Goal: Task Accomplishment & Management: Manage account settings

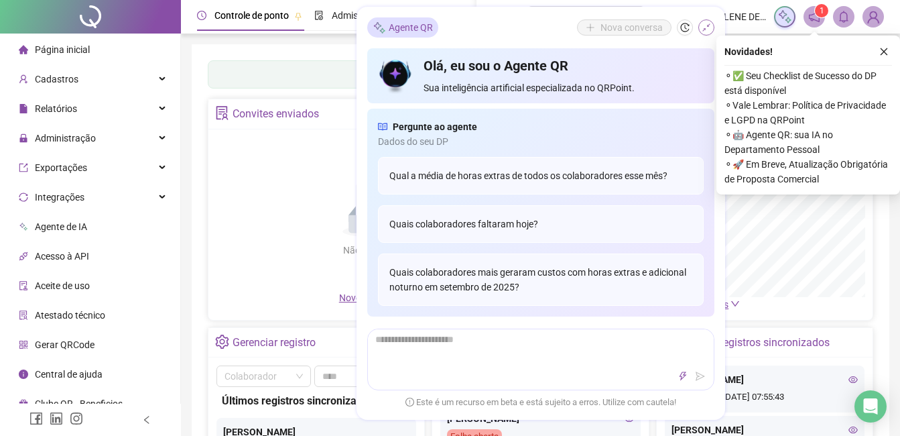
click at [884, 53] on icon "close" at bounding box center [884, 51] width 9 height 9
drag, startPoint x: 701, startPoint y: 28, endPoint x: 877, endPoint y: 72, distance: 181.8
click at [701, 28] on button "button" at bounding box center [707, 27] width 16 height 16
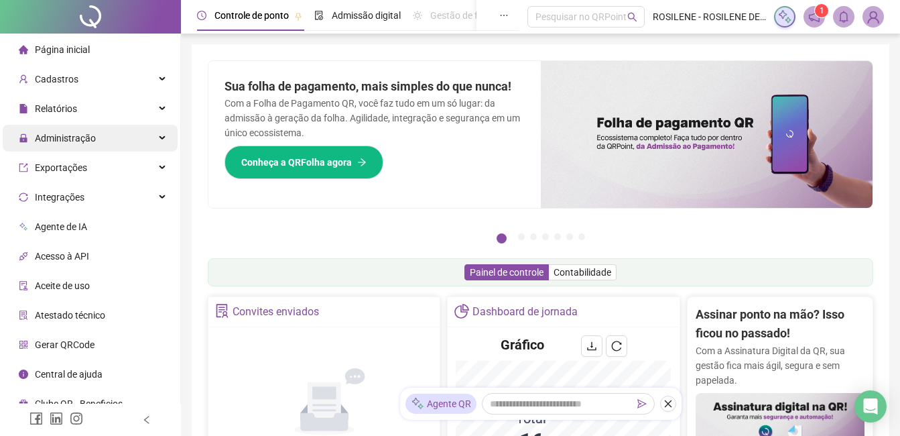
click at [152, 129] on div "Administração" at bounding box center [90, 138] width 175 height 27
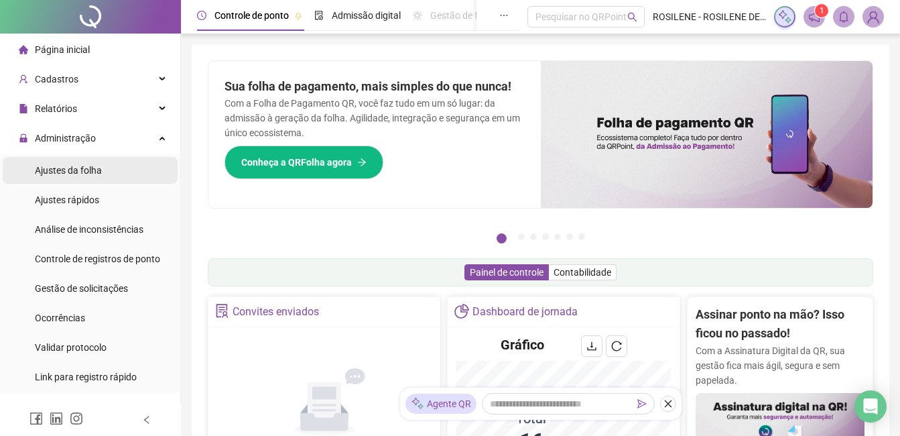
click at [99, 166] on span "Ajustes da folha" at bounding box center [68, 170] width 67 height 11
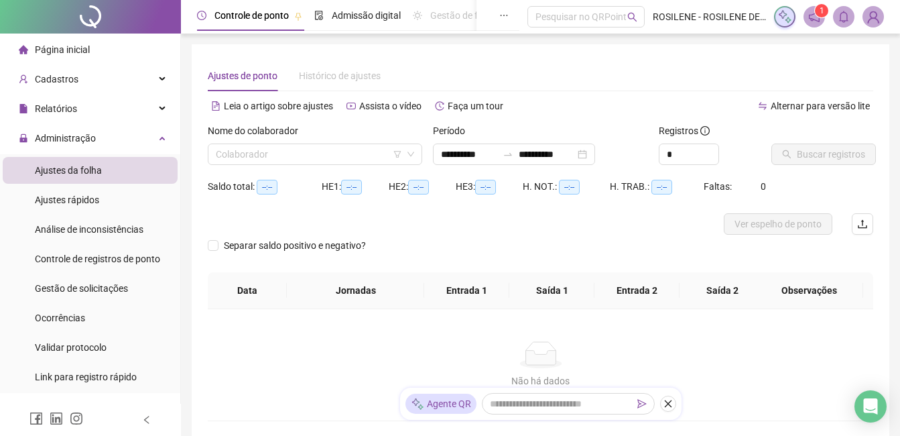
type input "**********"
click at [318, 162] on input "search" at bounding box center [309, 154] width 186 height 20
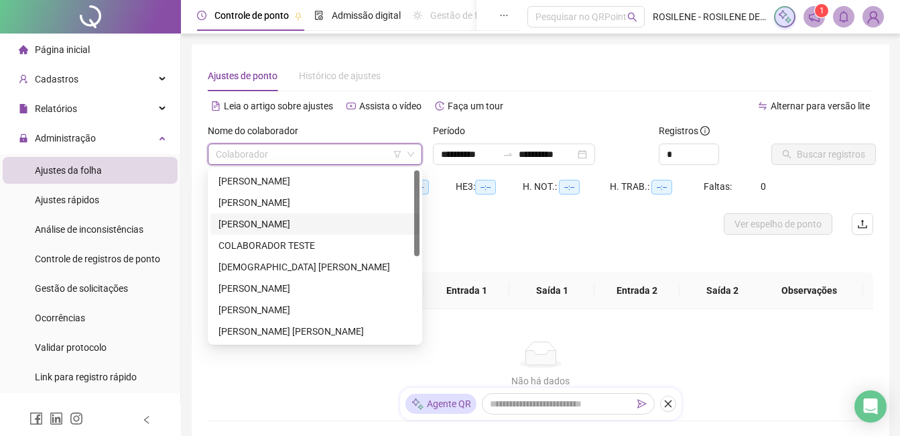
click at [300, 225] on div "[PERSON_NAME]" at bounding box center [315, 224] width 193 height 15
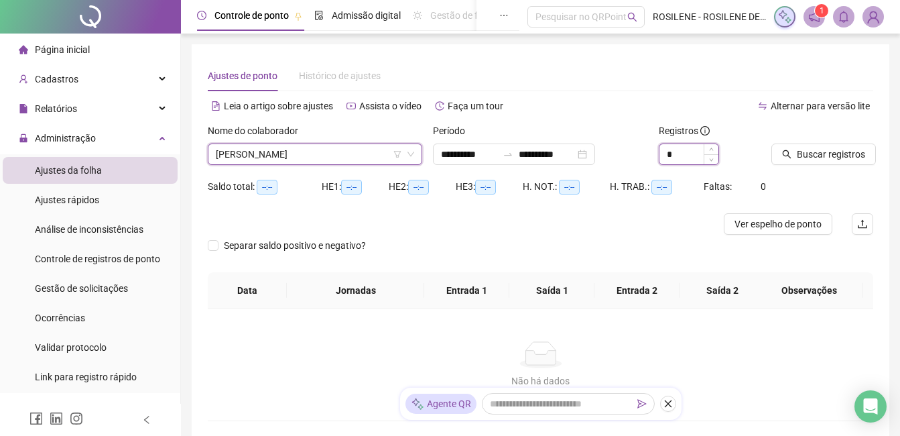
click at [685, 157] on input "*" at bounding box center [689, 154] width 59 height 20
click at [709, 150] on icon "up" at bounding box center [711, 150] width 5 height 5
type input "*"
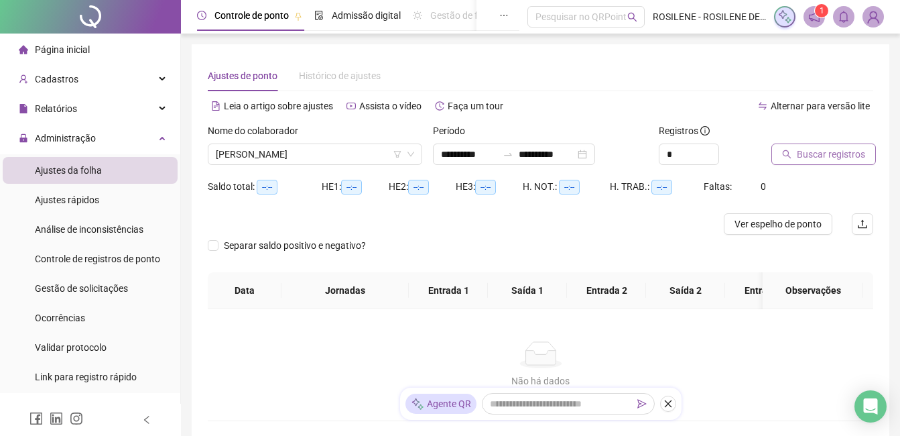
click at [849, 154] on span "Buscar registros" at bounding box center [831, 154] width 68 height 15
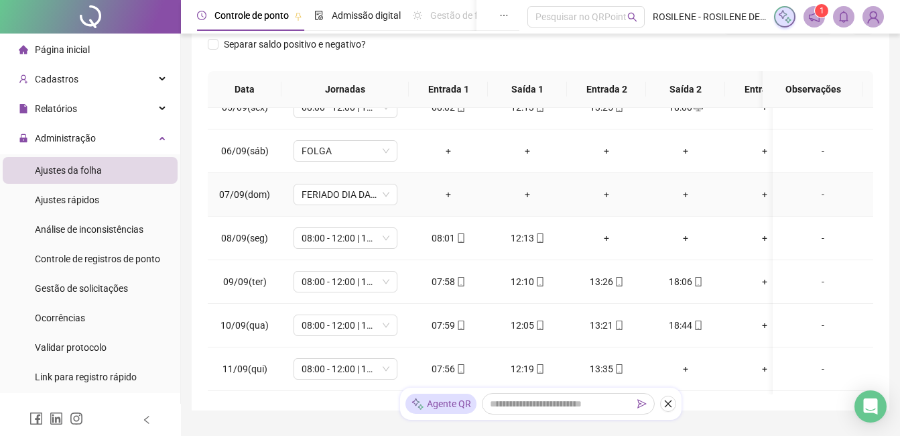
scroll to position [201, 0]
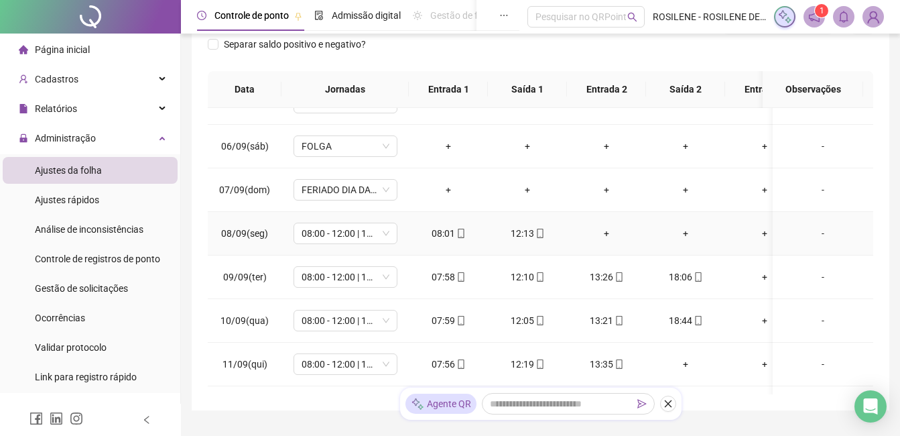
click at [608, 234] on div "+" at bounding box center [607, 233] width 58 height 15
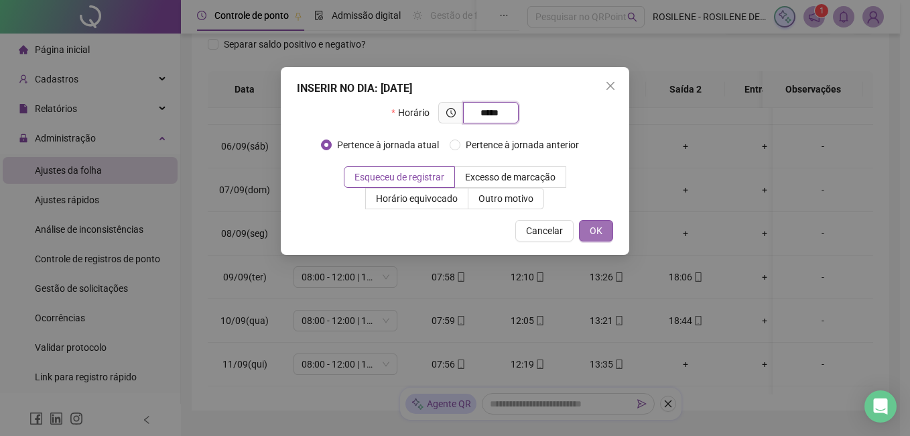
type input "*****"
click at [605, 234] on button "OK" at bounding box center [596, 230] width 34 height 21
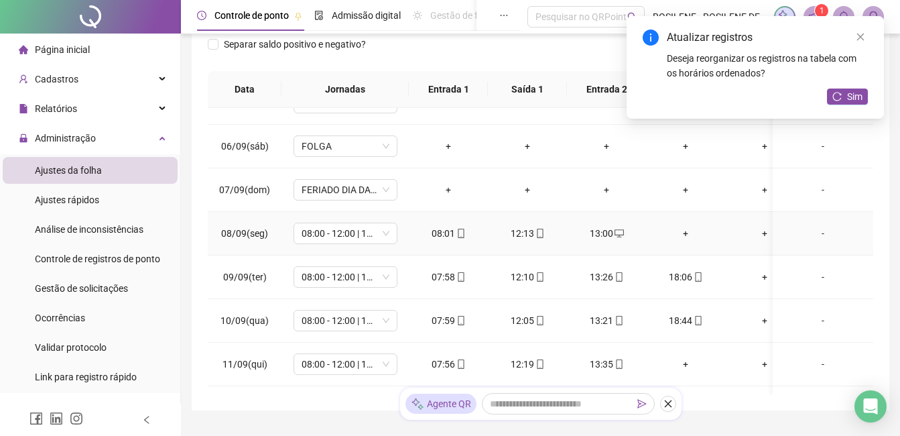
click at [686, 231] on div "+" at bounding box center [686, 233] width 58 height 15
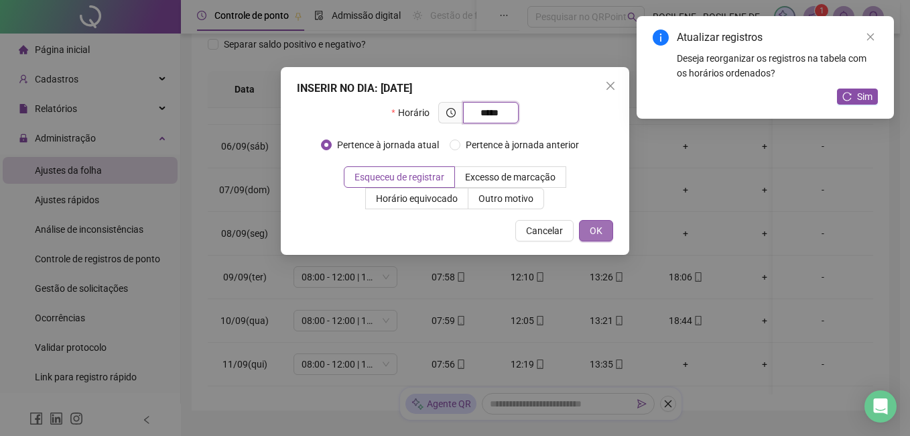
type input "*****"
click at [593, 235] on span "OK" at bounding box center [596, 230] width 13 height 15
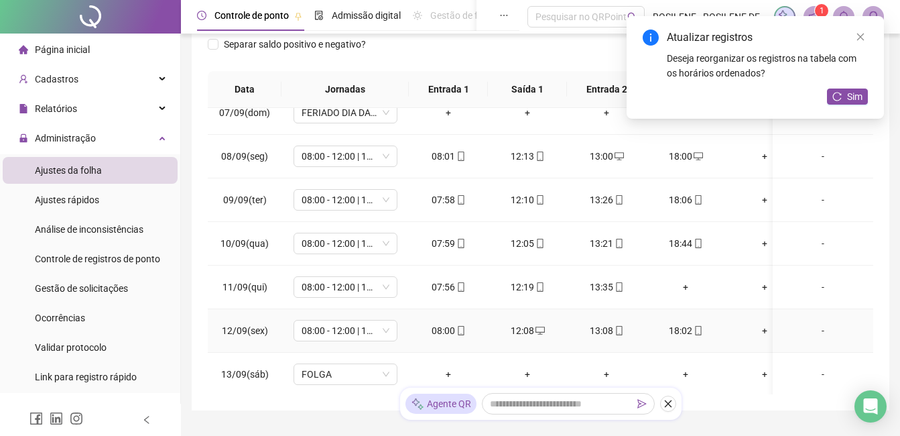
scroll to position [402, 0]
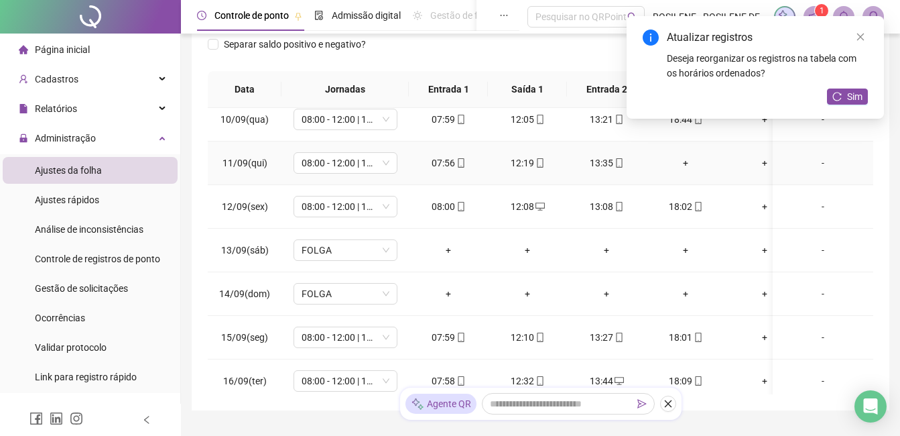
click at [687, 165] on div "+" at bounding box center [686, 163] width 58 height 15
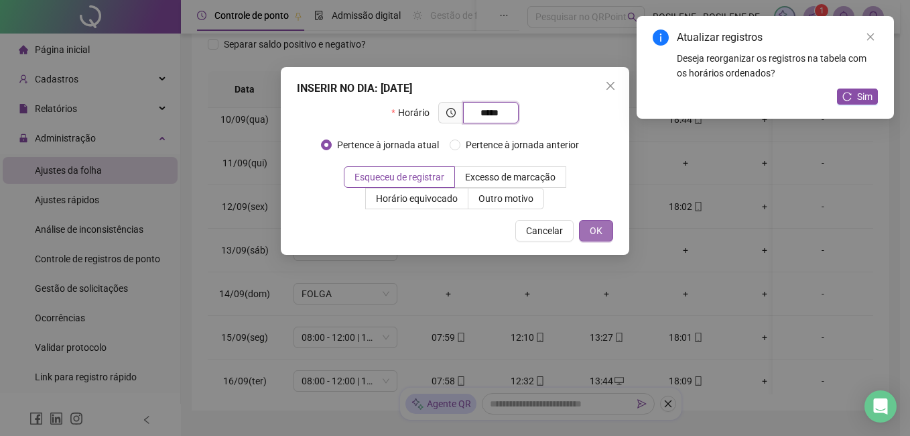
type input "*****"
click at [594, 241] on button "OK" at bounding box center [596, 230] width 34 height 21
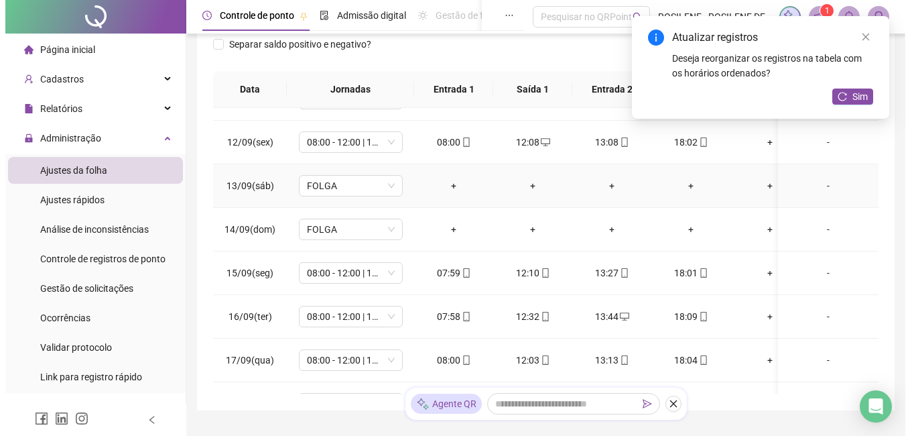
scroll to position [508, 0]
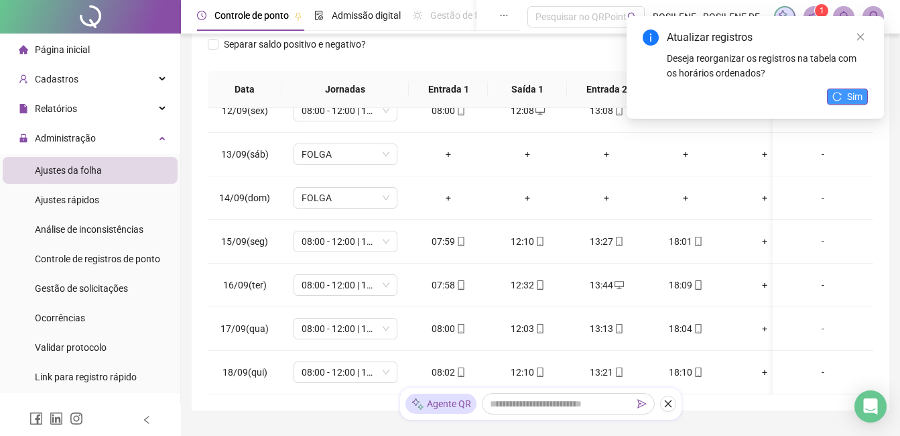
click at [849, 95] on span "Sim" at bounding box center [854, 96] width 15 height 15
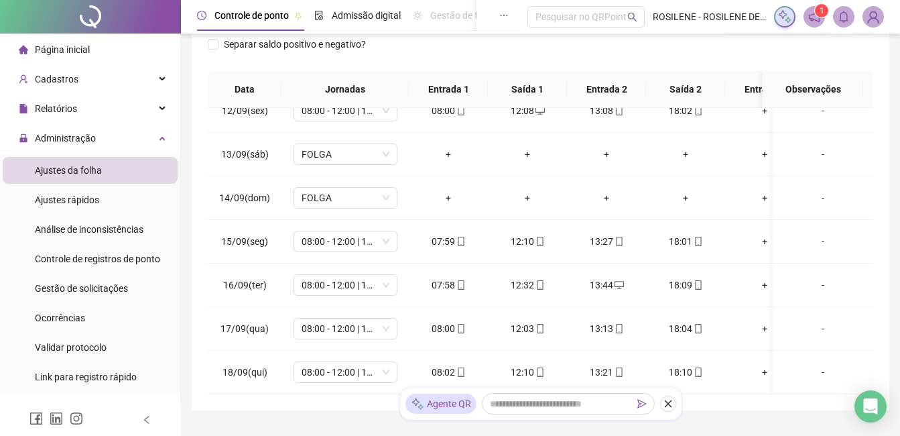
click at [876, 13] on img at bounding box center [874, 17] width 20 height 20
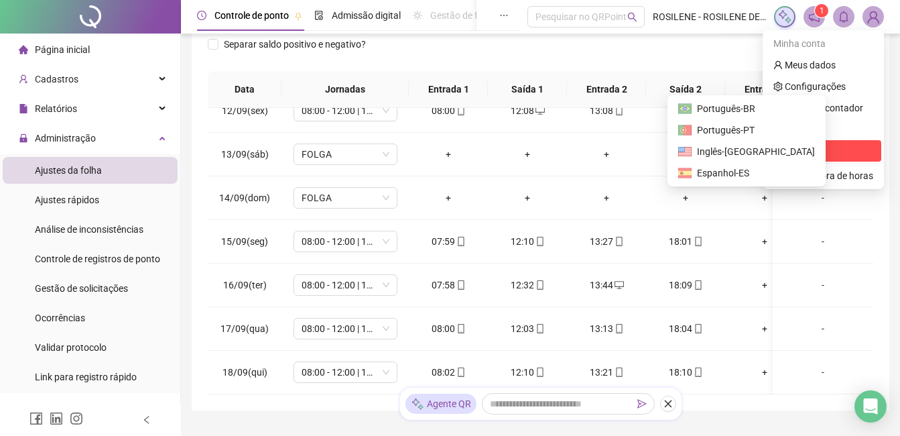
click at [812, 143] on span "Sair" at bounding box center [824, 150] width 100 height 15
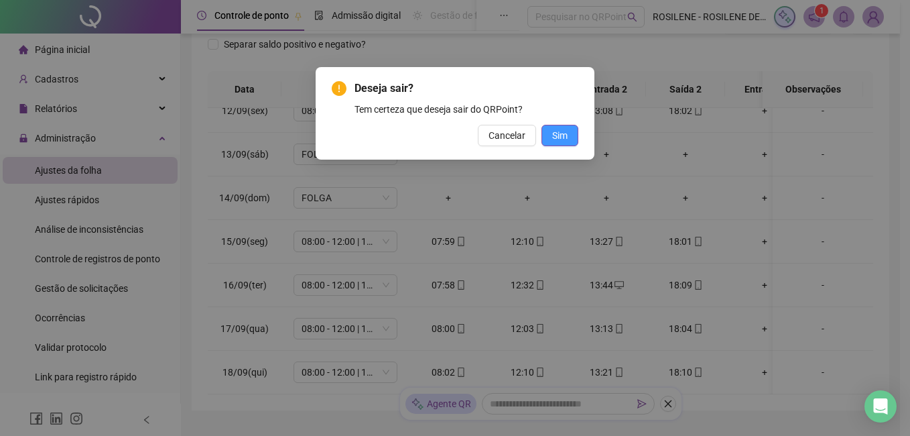
click at [562, 136] on span "Sim" at bounding box center [559, 135] width 15 height 15
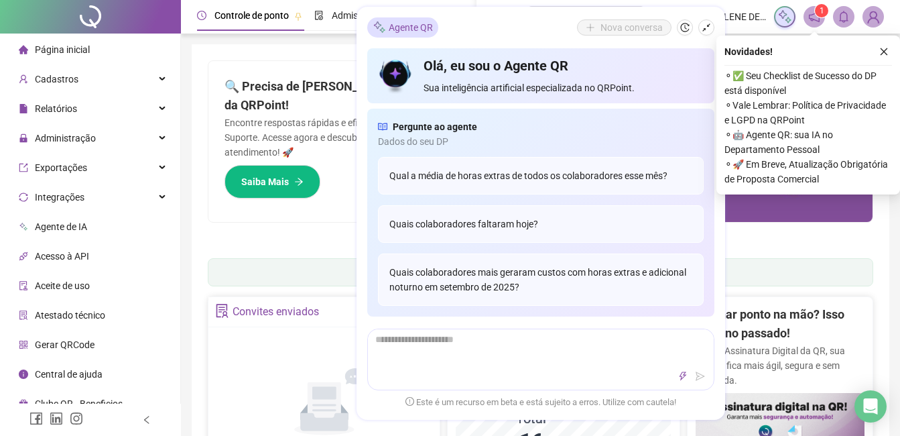
drag, startPoint x: 884, startPoint y: 51, endPoint x: 824, endPoint y: 44, distance: 60.0
click at [884, 51] on icon "close" at bounding box center [884, 51] width 7 height 7
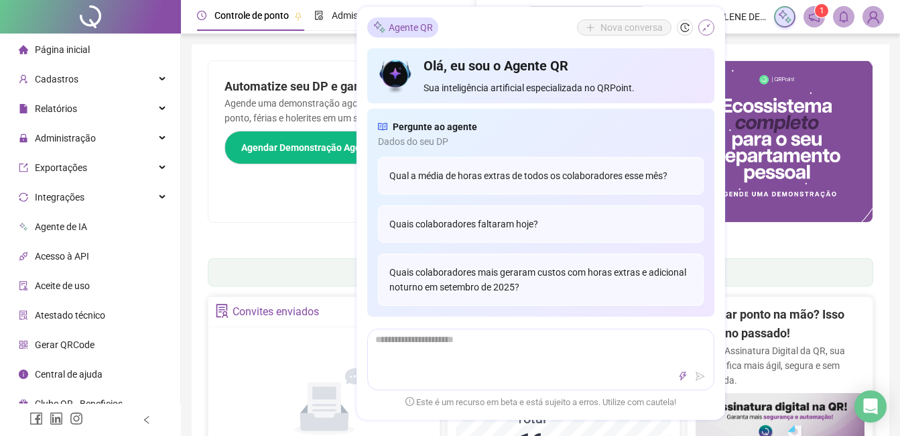
click at [699, 28] on button "button" at bounding box center [707, 27] width 16 height 16
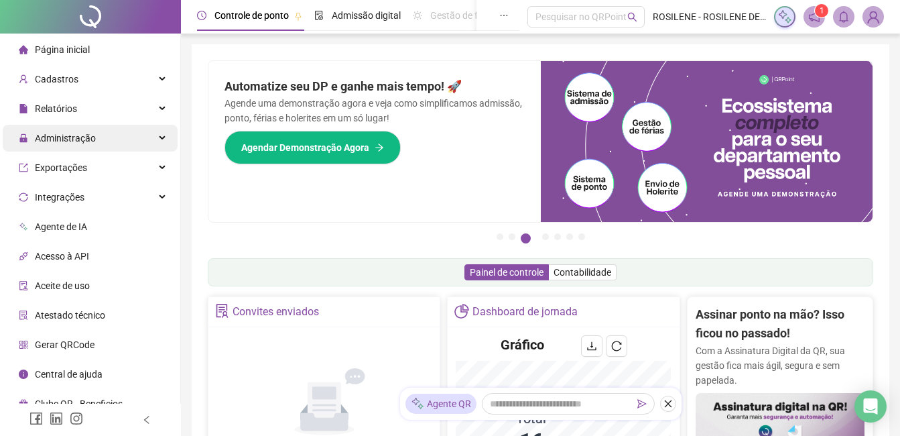
click at [101, 136] on div "Administração" at bounding box center [90, 138] width 175 height 27
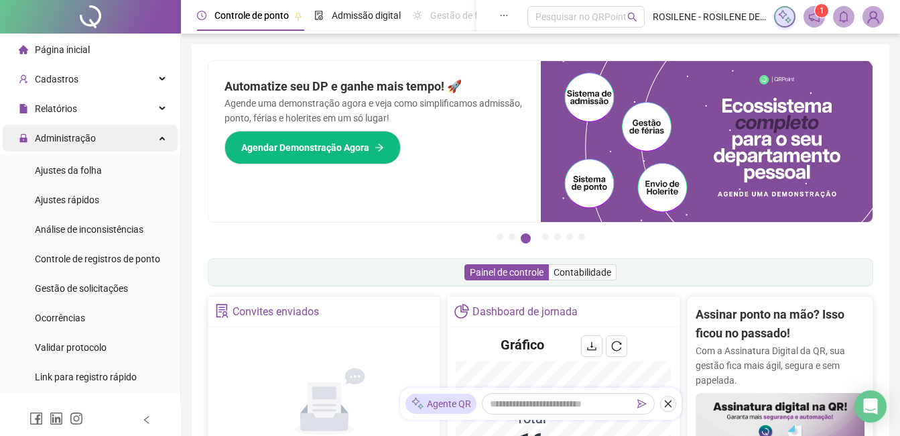
click at [101, 136] on div "Administração" at bounding box center [90, 138] width 175 height 27
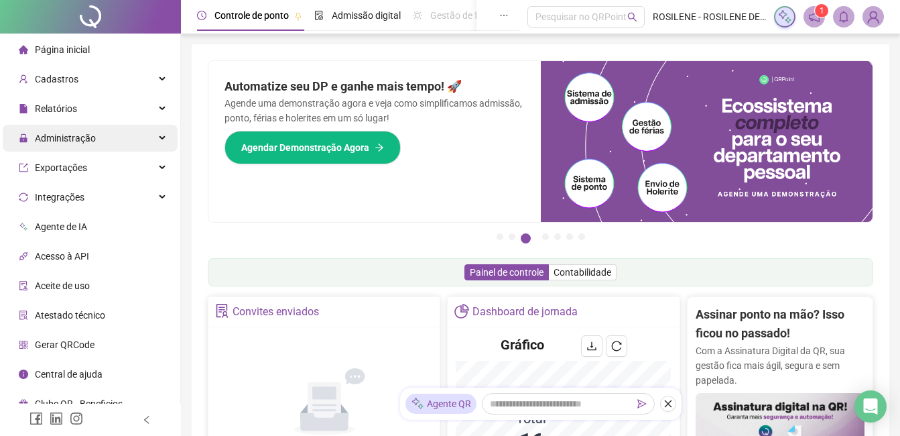
click at [121, 145] on div "Administração" at bounding box center [90, 138] width 175 height 27
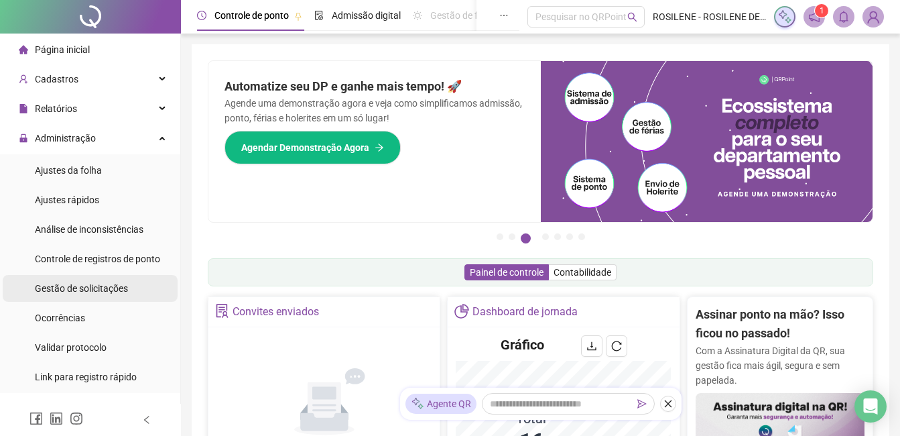
click at [117, 286] on span "Gestão de solicitações" at bounding box center [81, 288] width 93 height 11
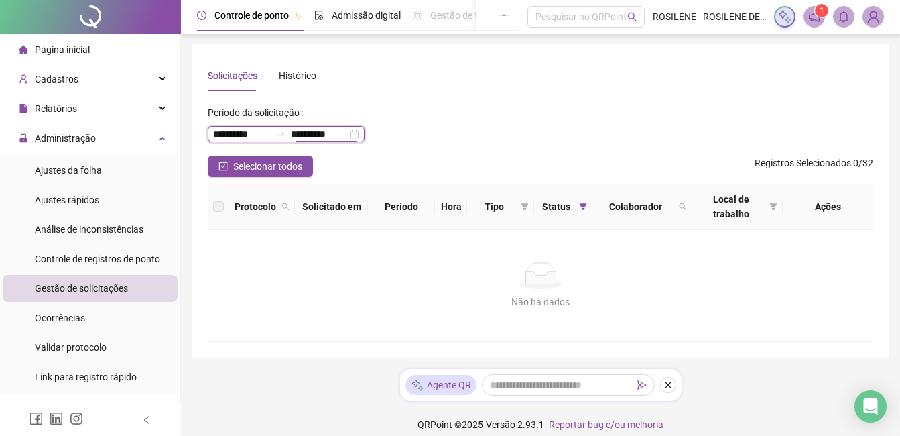
click at [331, 137] on input "**********" at bounding box center [319, 134] width 56 height 15
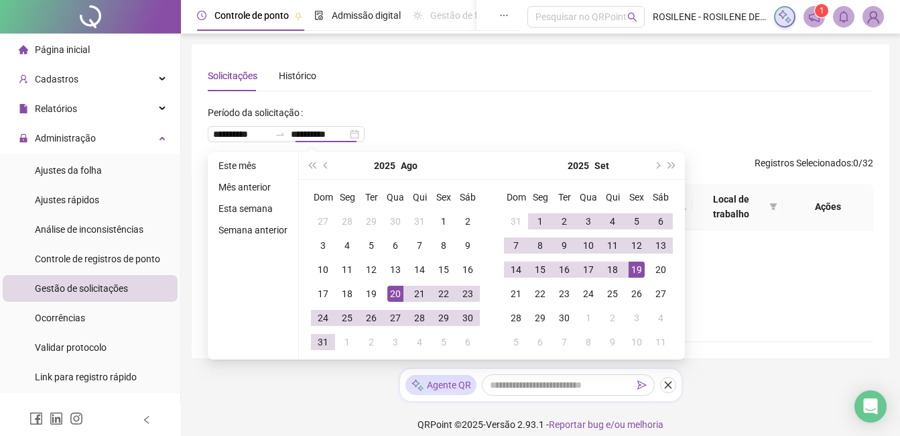
click at [208, 163] on ul "Este mês Mês anterior Esta semana Semana anterior" at bounding box center [253, 255] width 91 height 207
type input "**********"
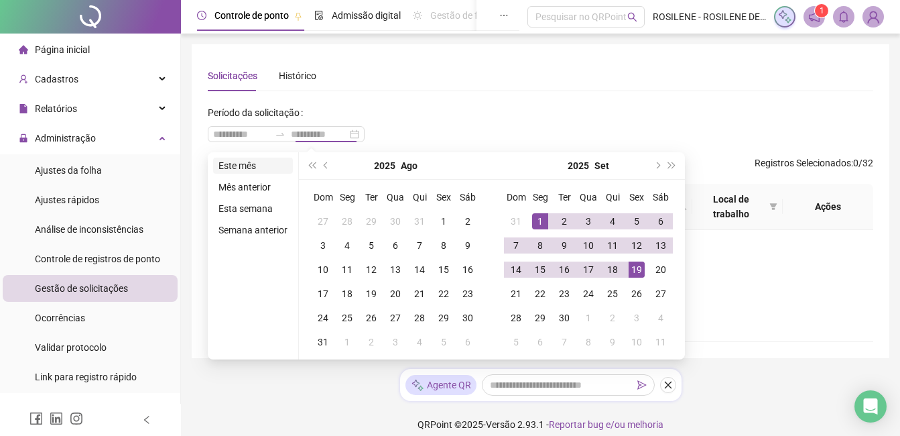
click at [253, 160] on li "Este mês" at bounding box center [253, 166] width 80 height 16
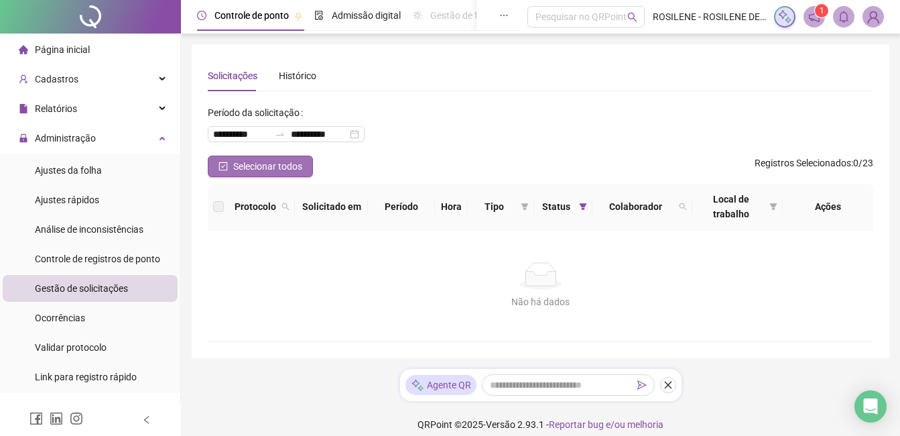
click at [249, 158] on button "Selecionar todos" at bounding box center [260, 166] width 105 height 21
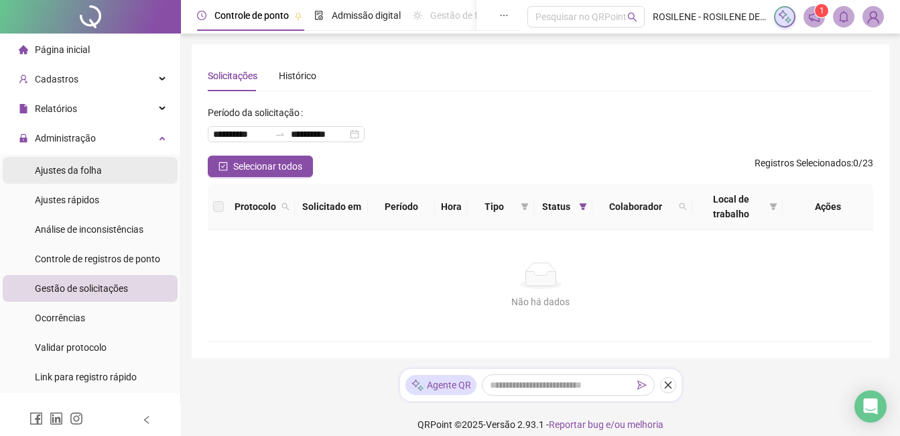
click at [95, 176] on div "Ajustes da folha" at bounding box center [68, 170] width 67 height 27
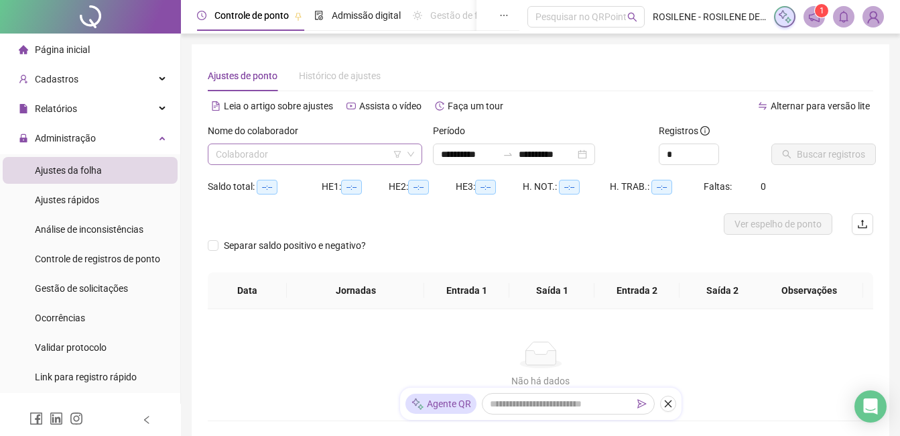
type input "**********"
click at [312, 137] on div "Nome do colaborador" at bounding box center [315, 133] width 215 height 20
click at [306, 154] on input "search" at bounding box center [309, 154] width 186 height 20
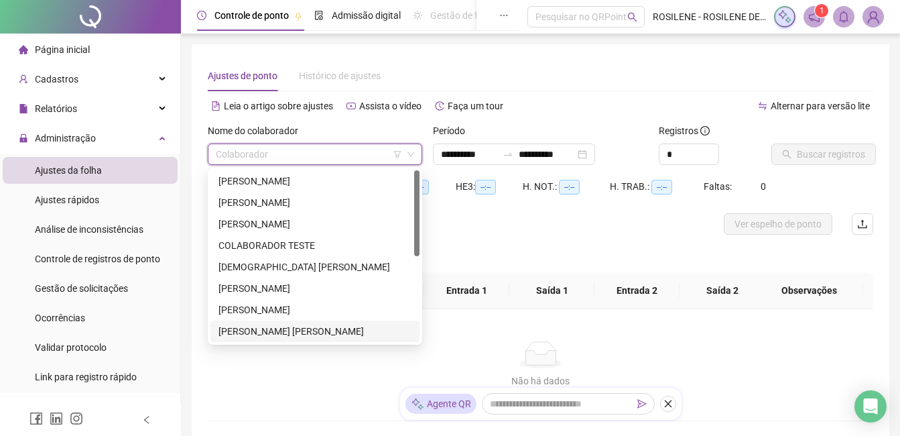
click at [308, 336] on div "[PERSON_NAME] [PERSON_NAME]" at bounding box center [315, 331] width 193 height 15
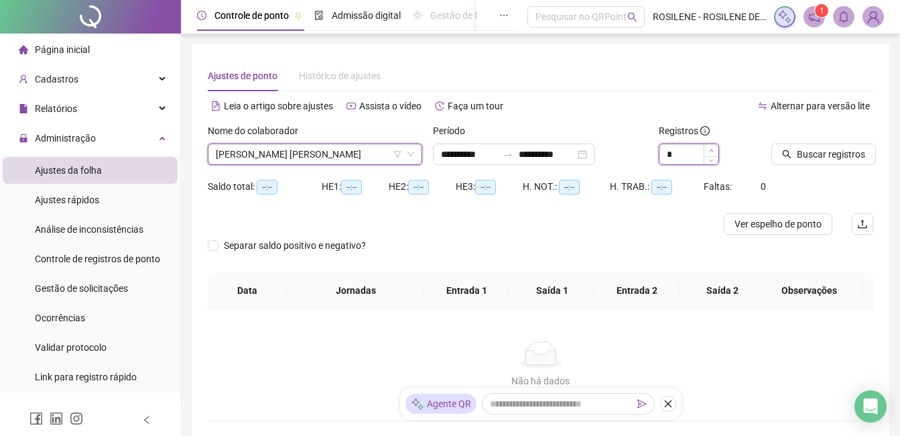
click at [713, 152] on icon "up" at bounding box center [711, 150] width 5 height 5
type input "*"
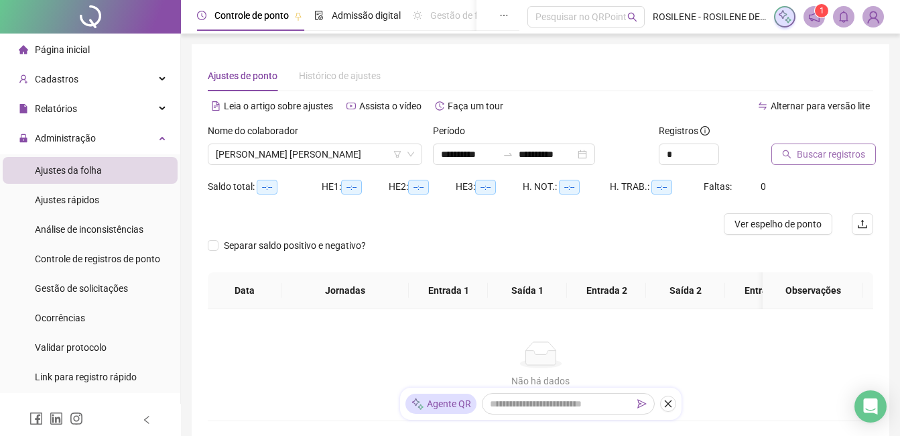
click at [857, 162] on button "Buscar registros" at bounding box center [824, 153] width 105 height 21
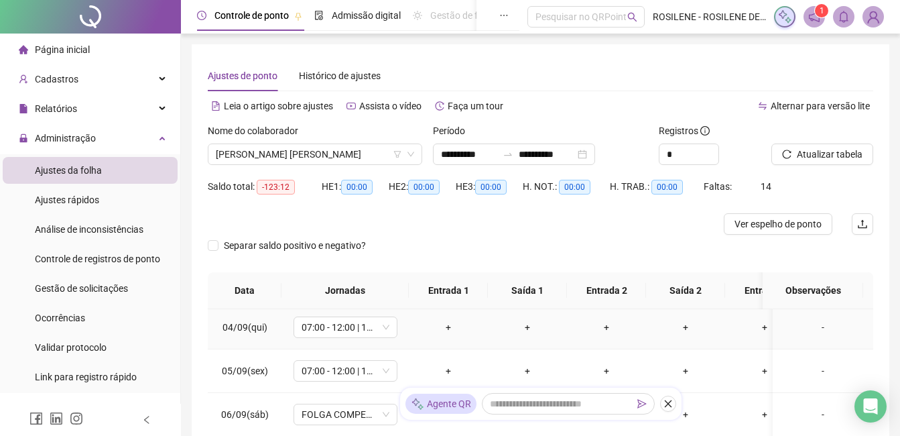
scroll to position [268, 0]
click at [410, 149] on span "[PERSON_NAME] [PERSON_NAME]" at bounding box center [315, 154] width 198 height 20
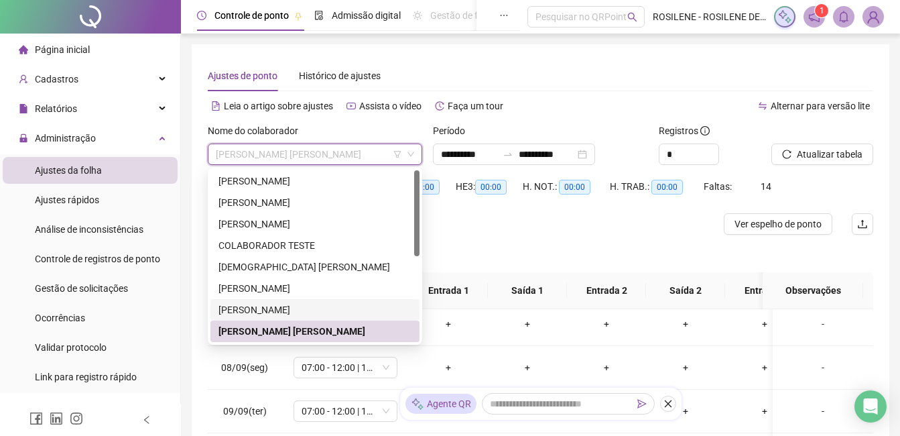
click at [300, 302] on div "[PERSON_NAME]" at bounding box center [315, 309] width 209 height 21
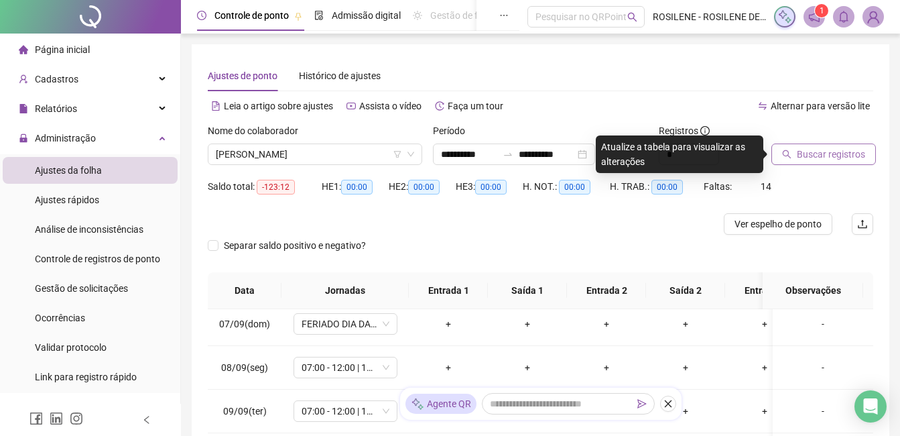
click at [840, 147] on span "Buscar registros" at bounding box center [831, 154] width 68 height 15
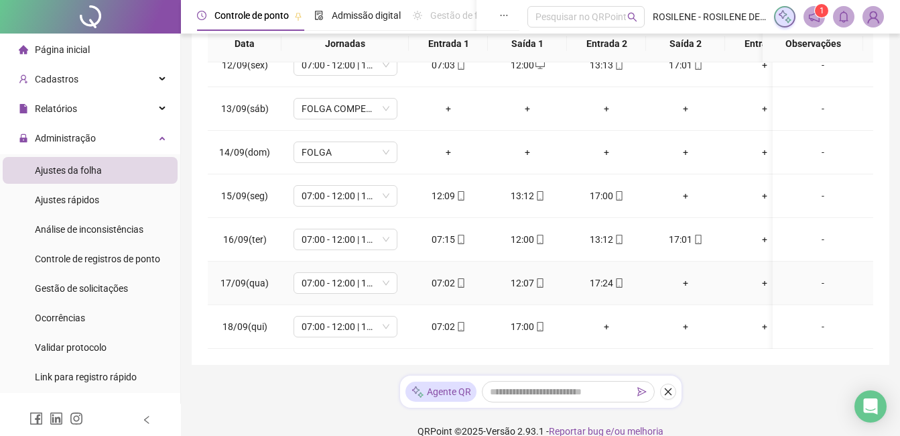
scroll to position [265, 0]
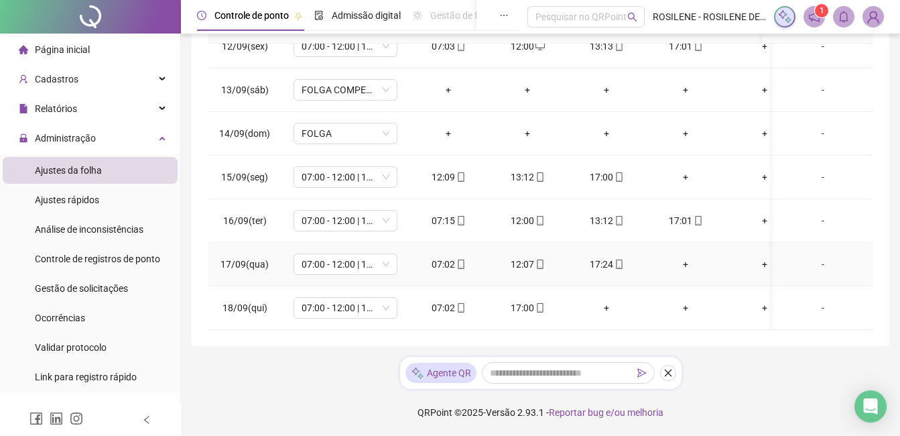
click at [689, 257] on div "+" at bounding box center [686, 264] width 58 height 15
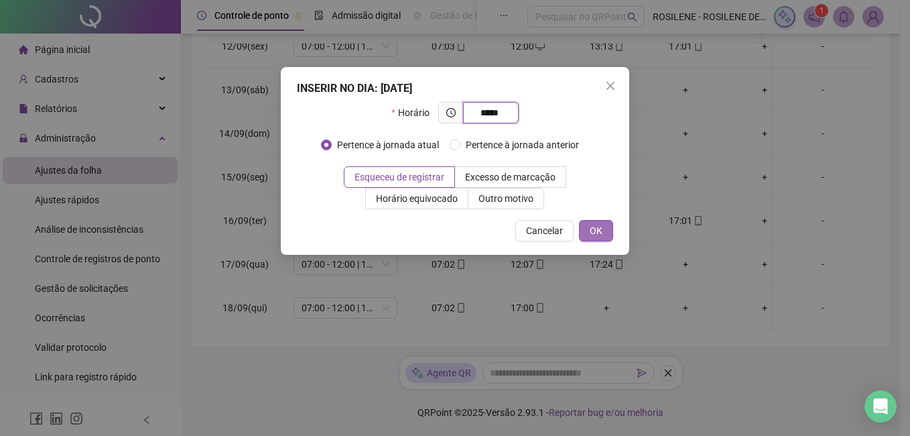
type input "*****"
click at [596, 233] on span "OK" at bounding box center [596, 230] width 13 height 15
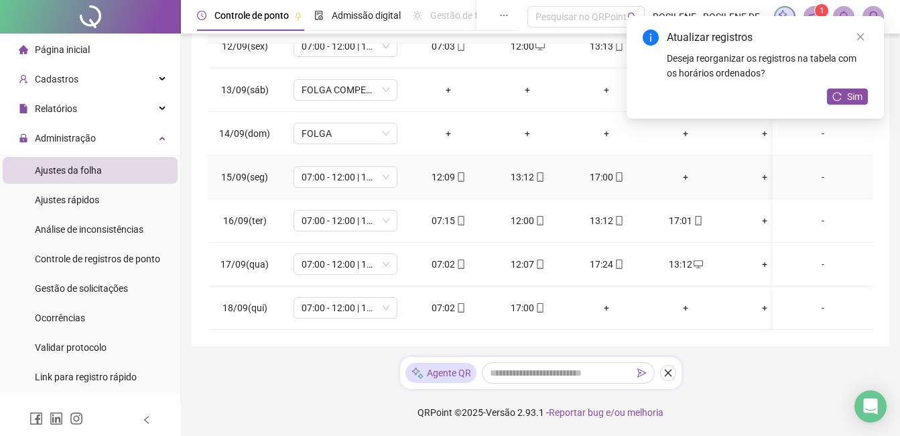
click at [686, 170] on div "+" at bounding box center [686, 177] width 58 height 15
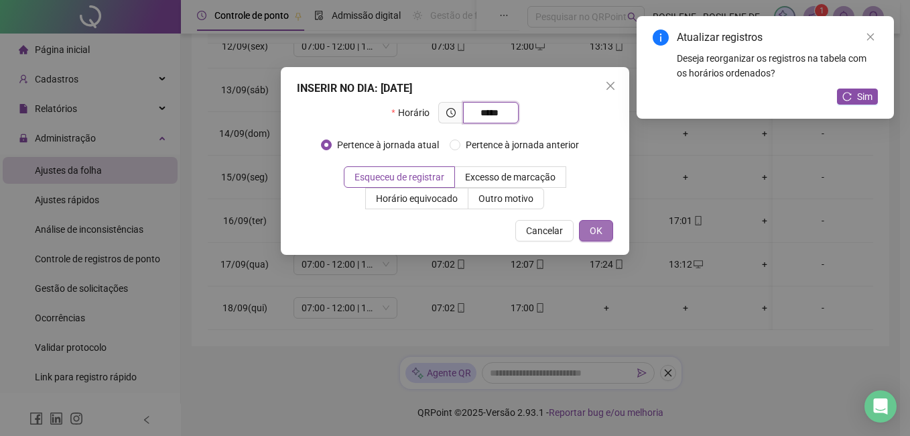
type input "*****"
click at [609, 233] on button "OK" at bounding box center [596, 230] width 34 height 21
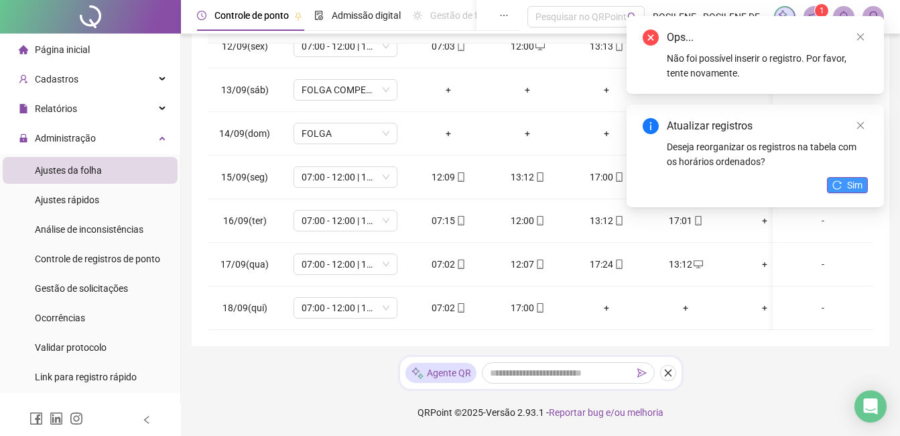
click at [851, 188] on span "Sim" at bounding box center [854, 185] width 15 height 15
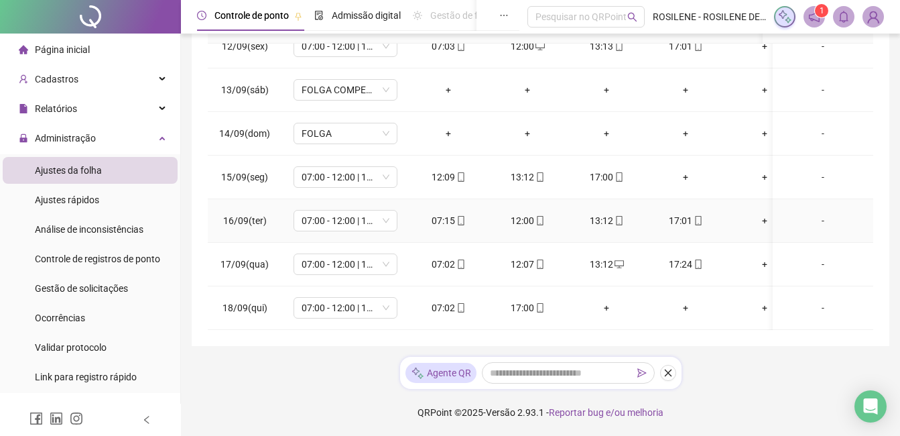
scroll to position [441, 0]
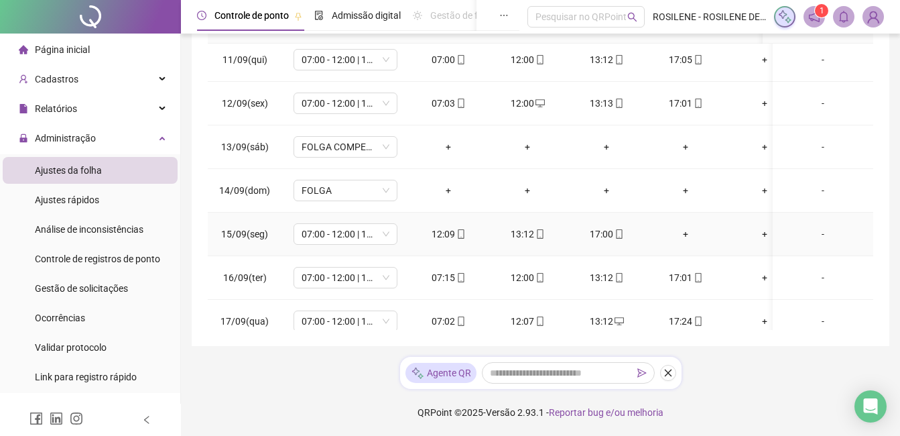
click at [676, 229] on div "+" at bounding box center [686, 234] width 58 height 15
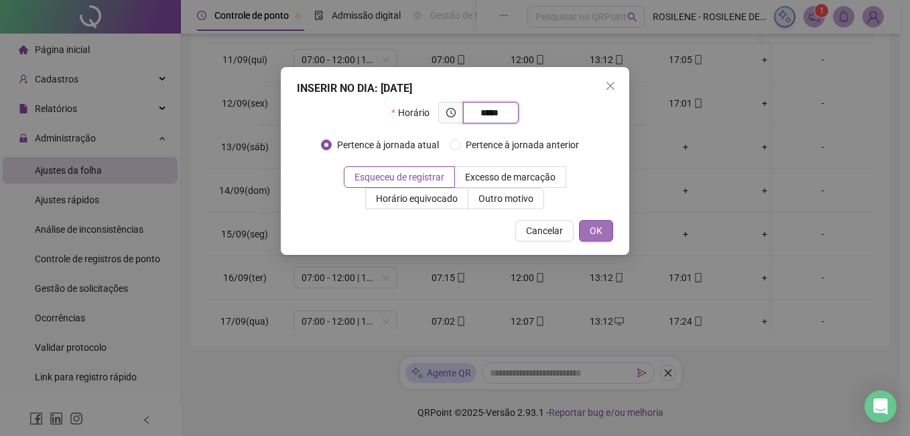
type input "*****"
click at [591, 233] on span "OK" at bounding box center [596, 230] width 13 height 15
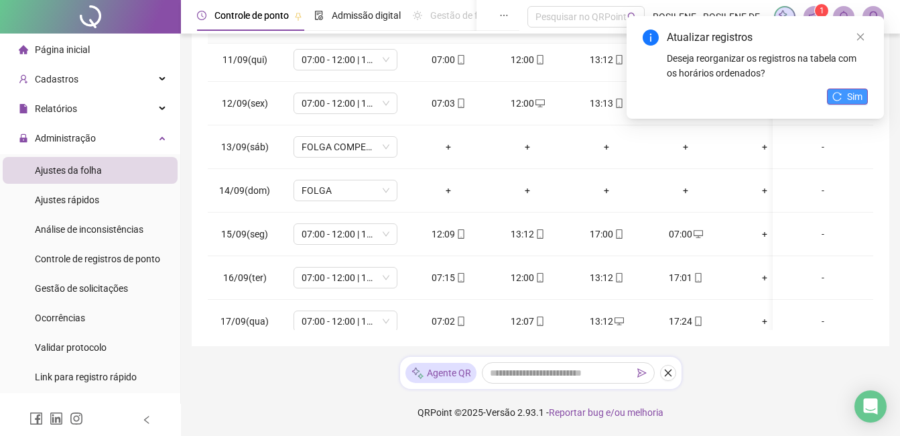
click at [842, 98] on icon "reload" at bounding box center [837, 96] width 9 height 9
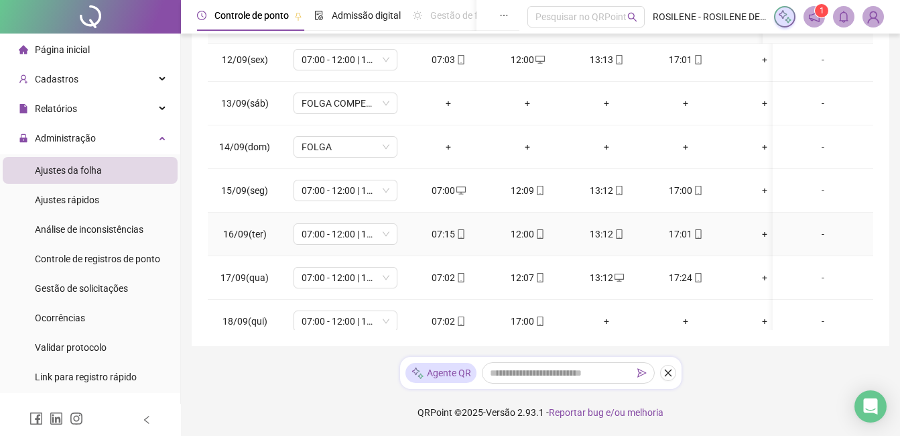
scroll to position [508, 0]
